Goal: Navigation & Orientation: Find specific page/section

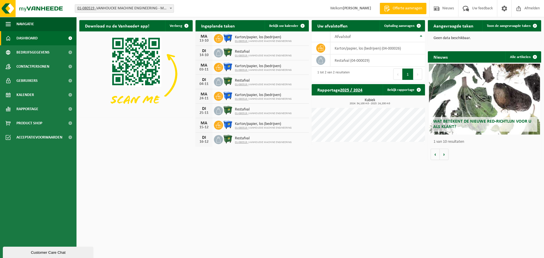
click at [267, 42] on span "01-080519 - VANHOUCKE MACHINE ENGINEERING" at bounding box center [263, 41] width 57 height 3
click at [202, 40] on div "13-10" at bounding box center [203, 41] width 11 height 4
click at [37, 55] on span "Bedrijfsgegevens" at bounding box center [32, 52] width 33 height 14
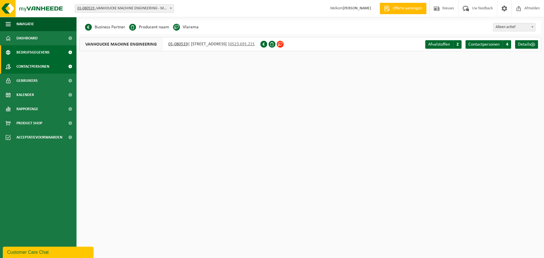
click at [43, 66] on span "Contactpersonen" at bounding box center [32, 66] width 33 height 14
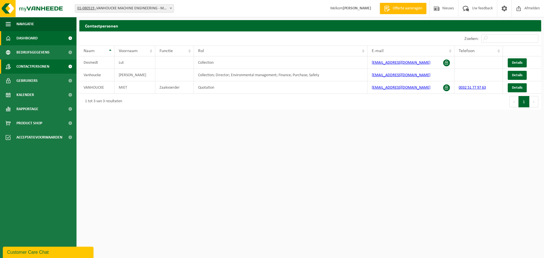
click at [33, 37] on span "Dashboard" at bounding box center [26, 38] width 21 height 14
